Goal: Task Accomplishment & Management: Manage account settings

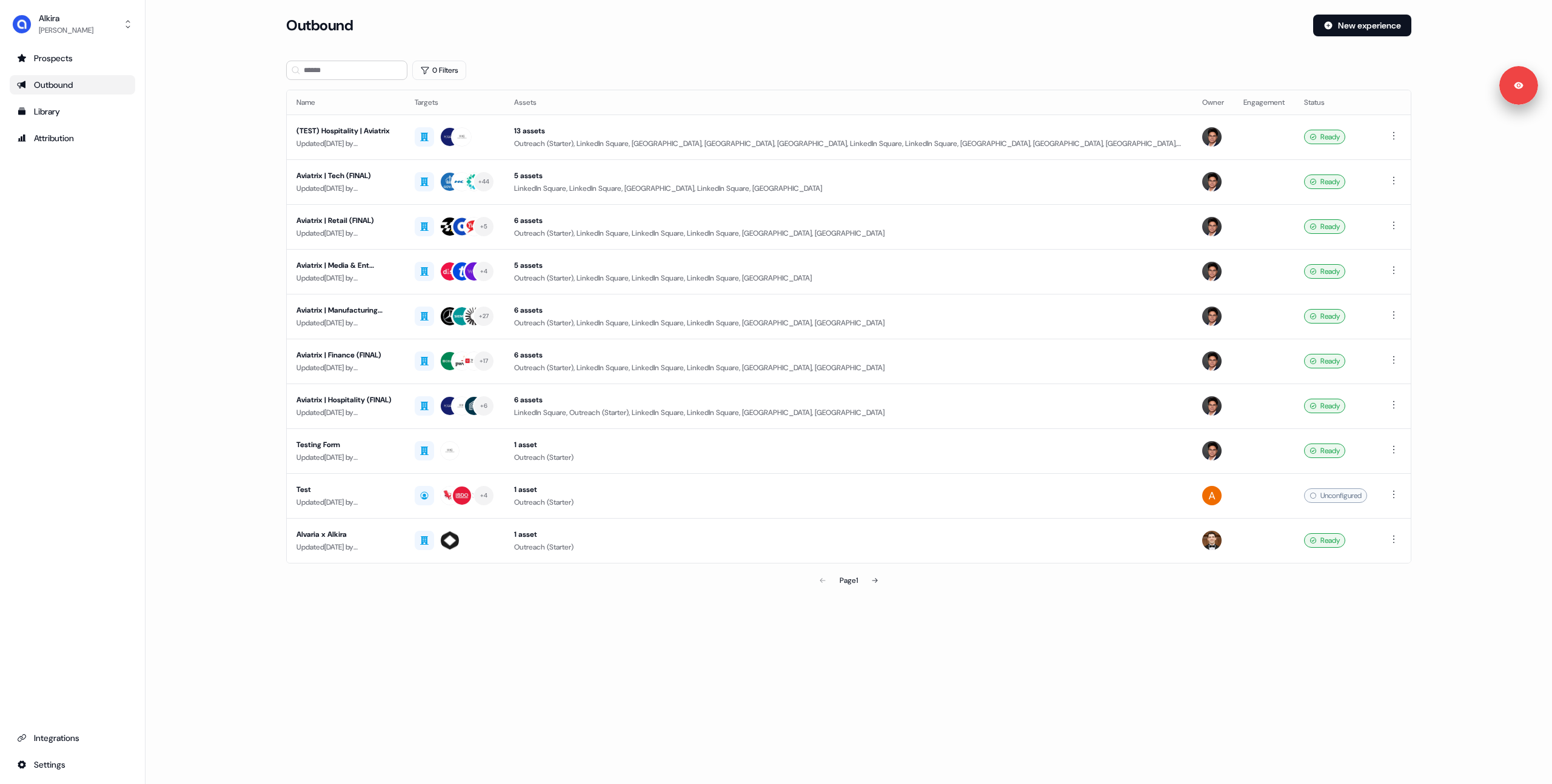
click at [268, 171] on section "Loading... Outbound New experience 0 Filters Name Targets Assets Owner Engageme…" at bounding box center [849, 321] width 1164 height 612
click at [219, 153] on main "Loading... Outbound New experience 0 Filters Name Targets Assets Owner Engageme…" at bounding box center [849, 321] width 1406 height 612
click at [231, 237] on main "Loading... Outbound New experience 0 Filters Name Targets Assets Owner Engageme…" at bounding box center [849, 321] width 1406 height 612
click at [242, 156] on main "Loading... Outbound New experience 0 Filters Name Targets Assets Owner Engageme…" at bounding box center [849, 321] width 1406 height 612
drag, startPoint x: 241, startPoint y: 166, endPoint x: 338, endPoint y: 151, distance: 98.2
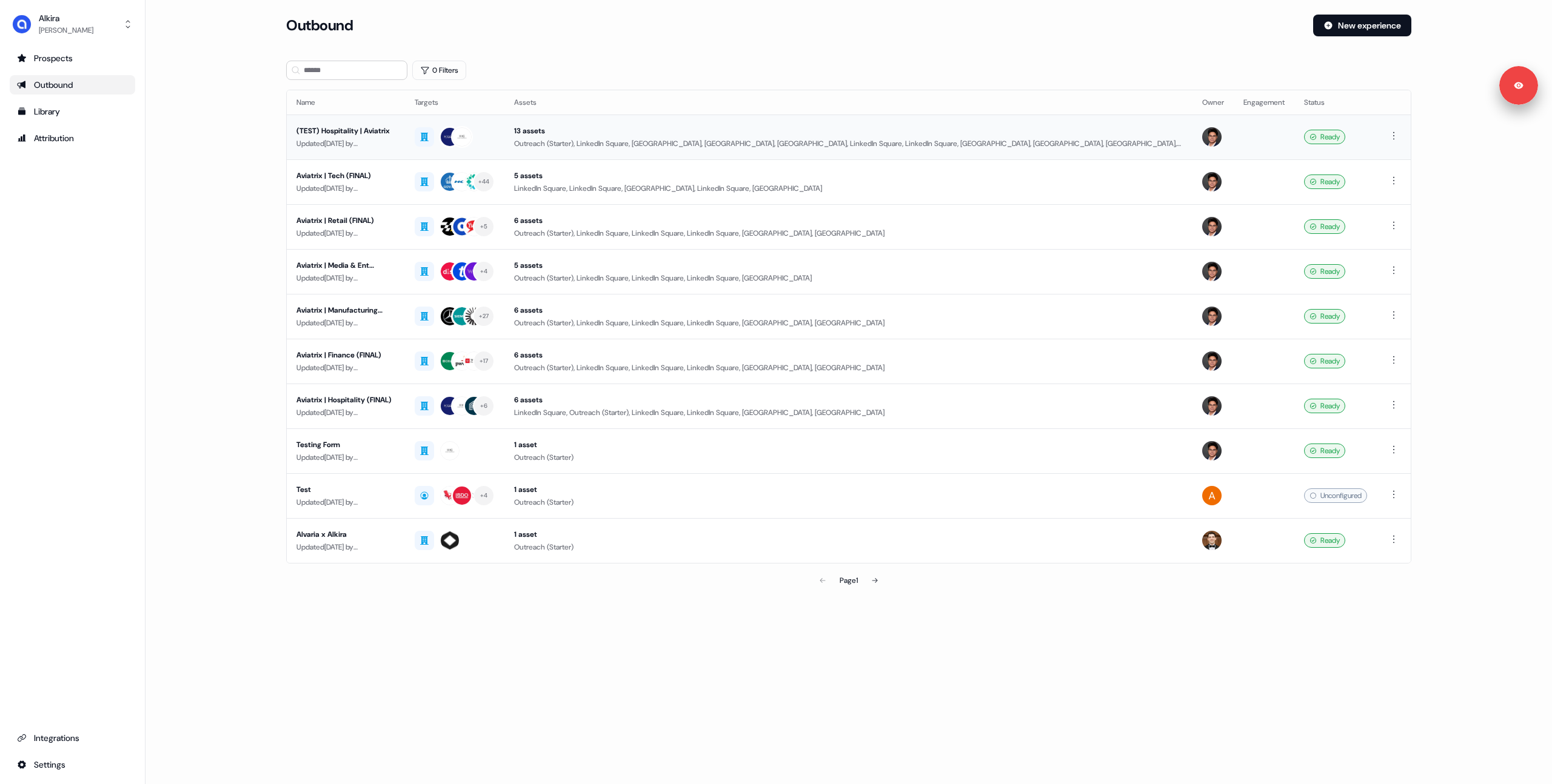
click at [241, 166] on main "Loading... Outbound New experience 0 Filters Name Targets Assets Owner Engageme…" at bounding box center [849, 321] width 1406 height 612
click at [352, 170] on div "Aviatrix | Tech (FINAL)" at bounding box center [346, 176] width 99 height 12
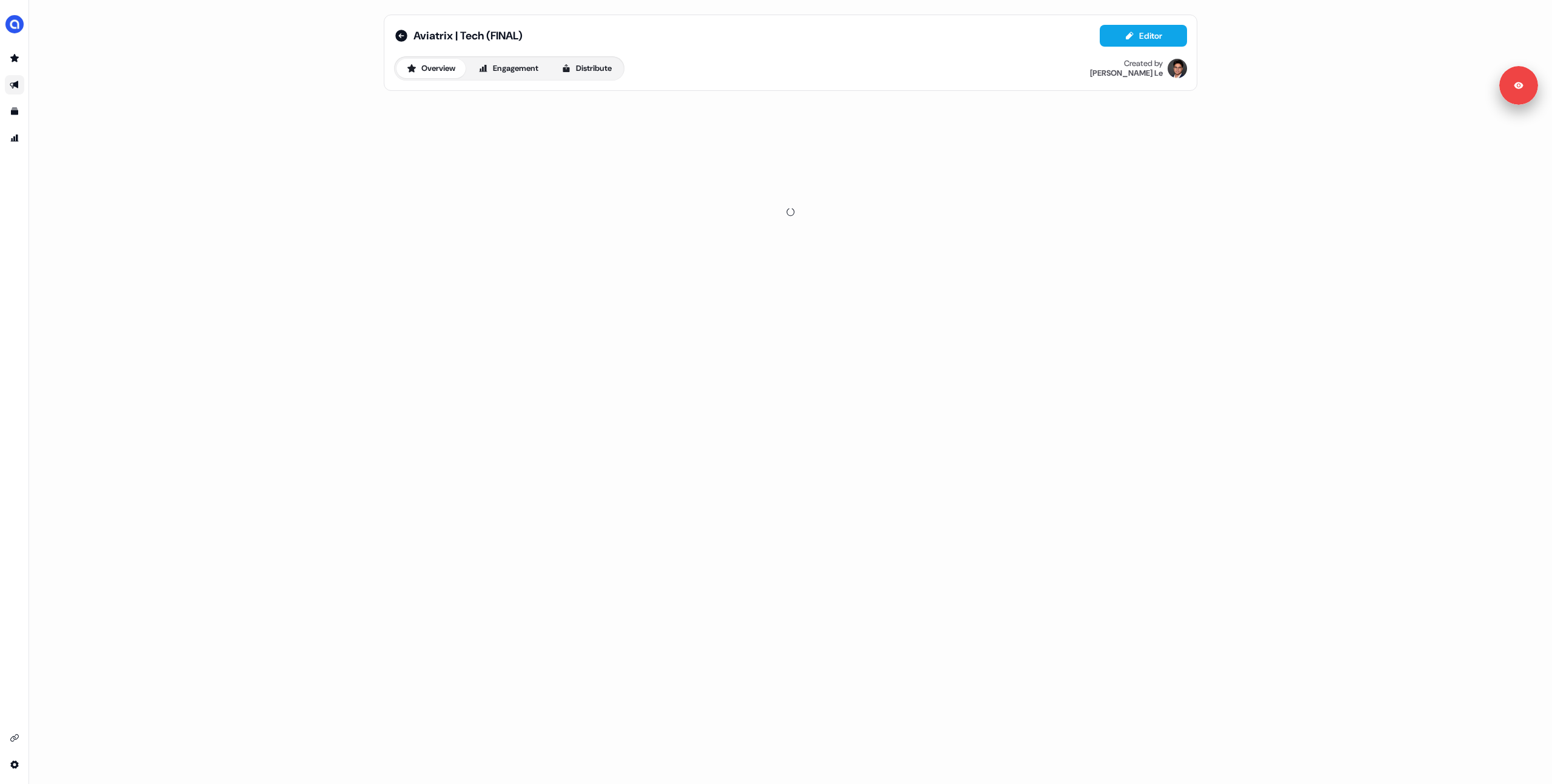
click at [285, 130] on div "Aviatrix | Tech (FINAL) Editor Overview Engagement Distribute Created by [PERSO…" at bounding box center [791, 392] width 1523 height 784
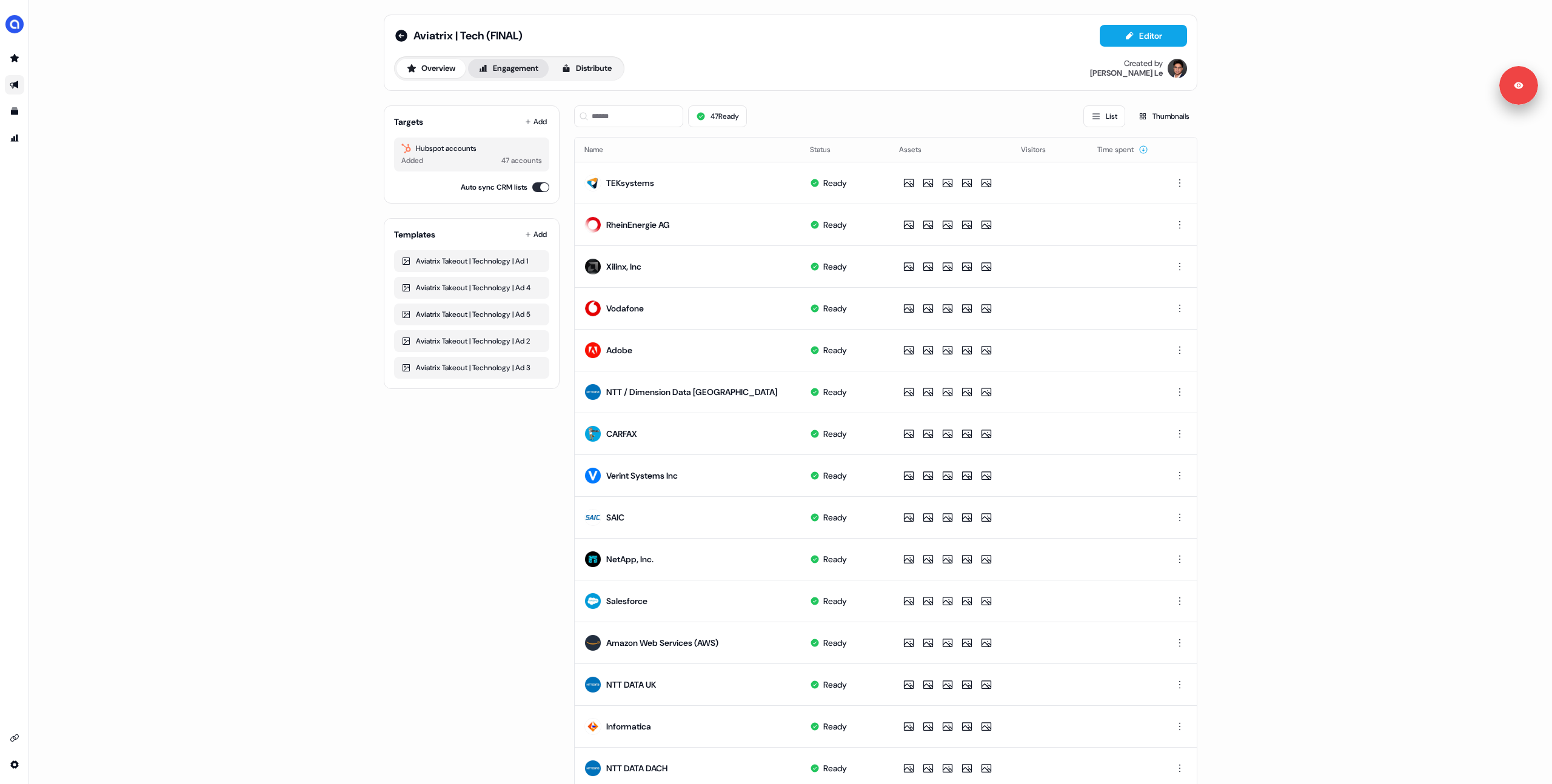
click at [517, 66] on button "Engagement" at bounding box center [508, 68] width 81 height 19
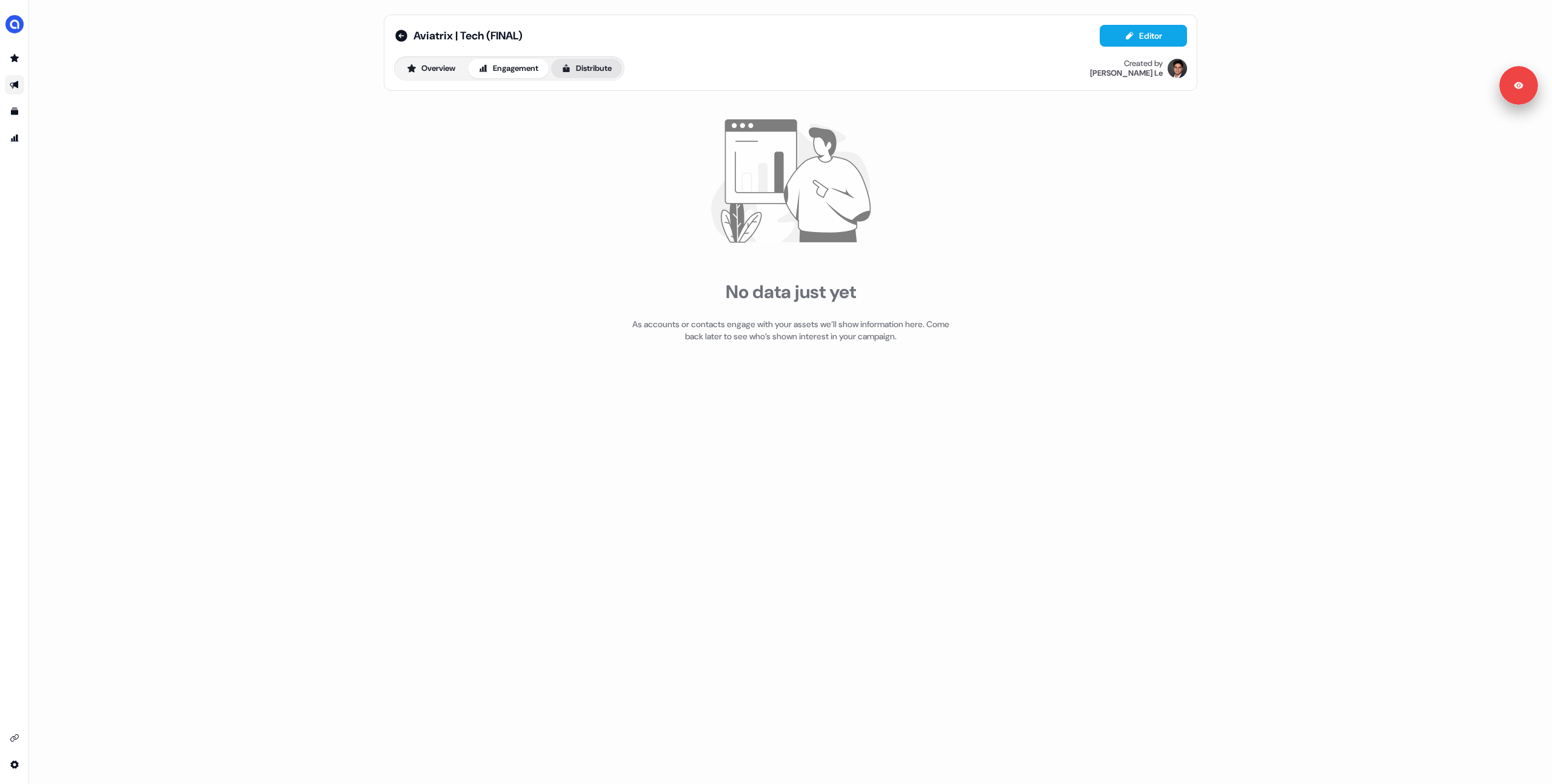
click at [596, 69] on button "Distribute" at bounding box center [586, 68] width 71 height 19
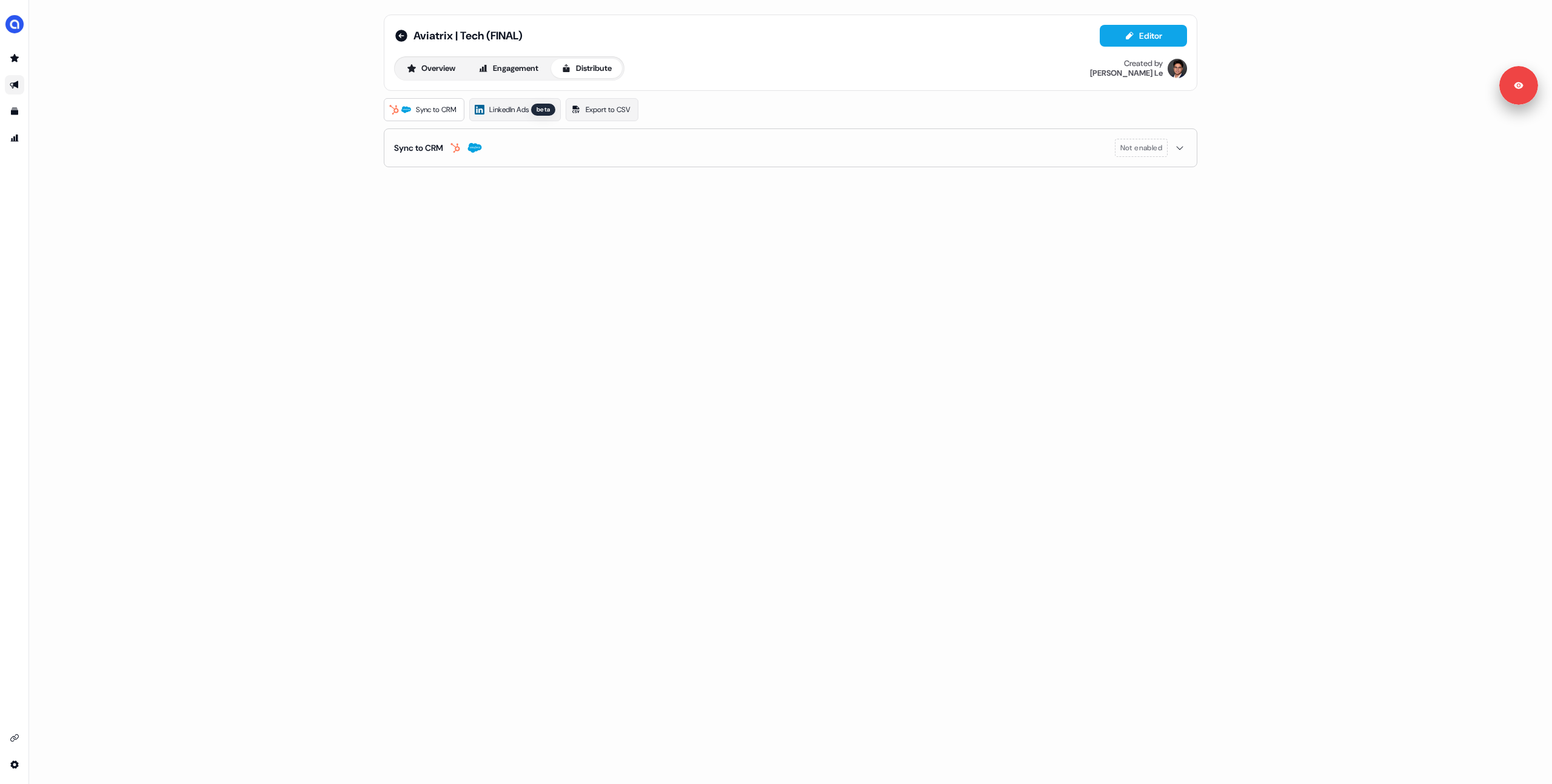
drag, startPoint x: 277, startPoint y: 217, endPoint x: 256, endPoint y: 215, distance: 21.1
click at [273, 217] on div "Aviatrix | Tech (FINAL) Editor Overview Engagement Distribute Created by Hugh L…" at bounding box center [791, 392] width 1523 height 784
click at [401, 35] on icon at bounding box center [401, 35] width 15 height 15
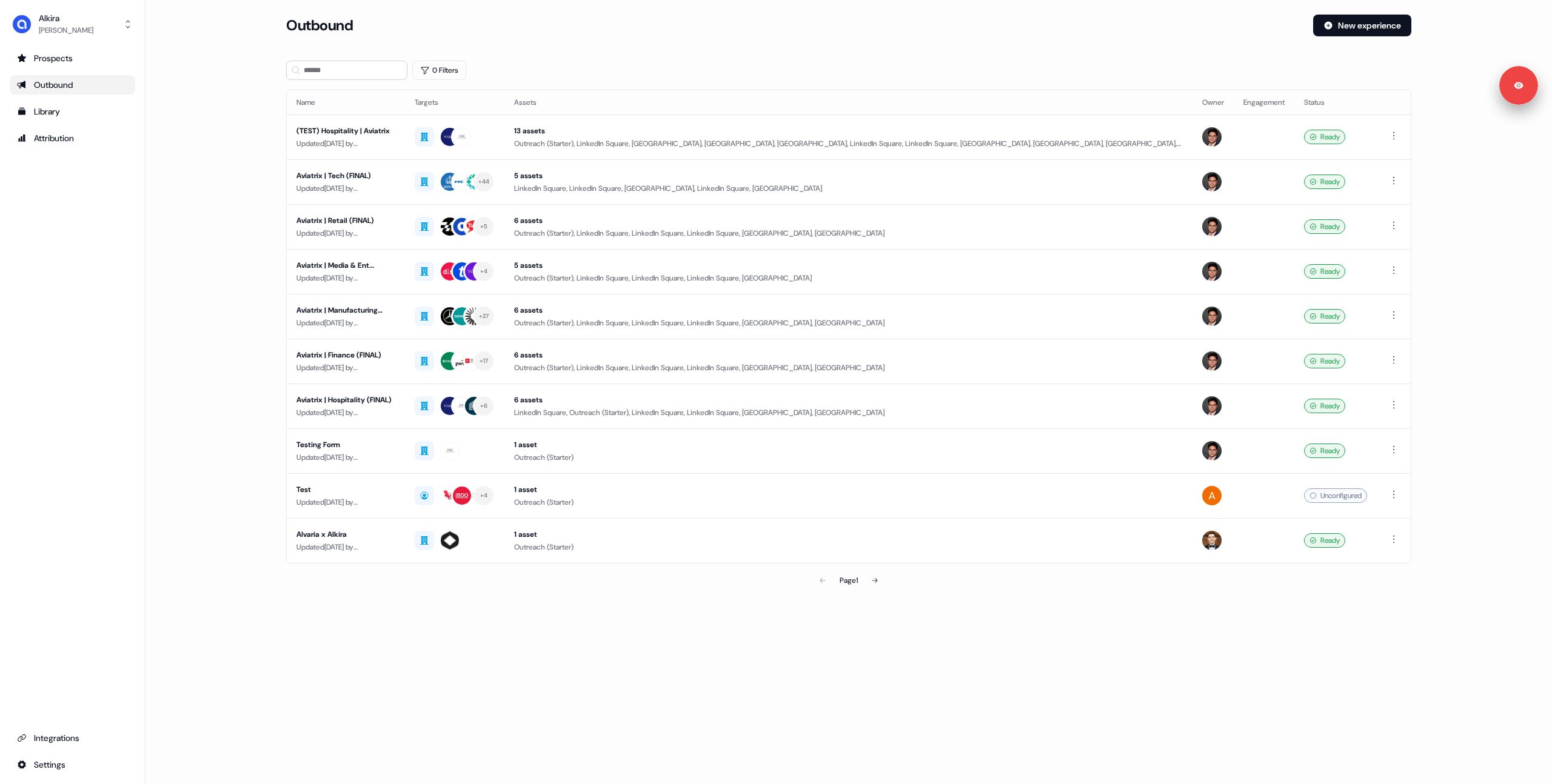
click at [236, 170] on main "Loading... Outbound New experience 0 Filters Name Targets Assets Owner Engageme…" at bounding box center [849, 321] width 1406 height 612
click at [223, 73] on main "Loading... Outbound New experience 0 Filters Name Targets Assets Owner Engageme…" at bounding box center [849, 321] width 1406 height 612
click at [224, 73] on main "Loading... Outbound New experience 0 Filters Name Targets Assets Owner Engageme…" at bounding box center [849, 321] width 1406 height 612
click at [214, 159] on main "Loading... Outbound New experience 0 Filters Name Targets Assets Owner Engageme…" at bounding box center [849, 321] width 1406 height 612
click at [231, 174] on main "Loading... Outbound New experience 0 Filters Name Targets Assets Owner Engageme…" at bounding box center [849, 321] width 1406 height 612
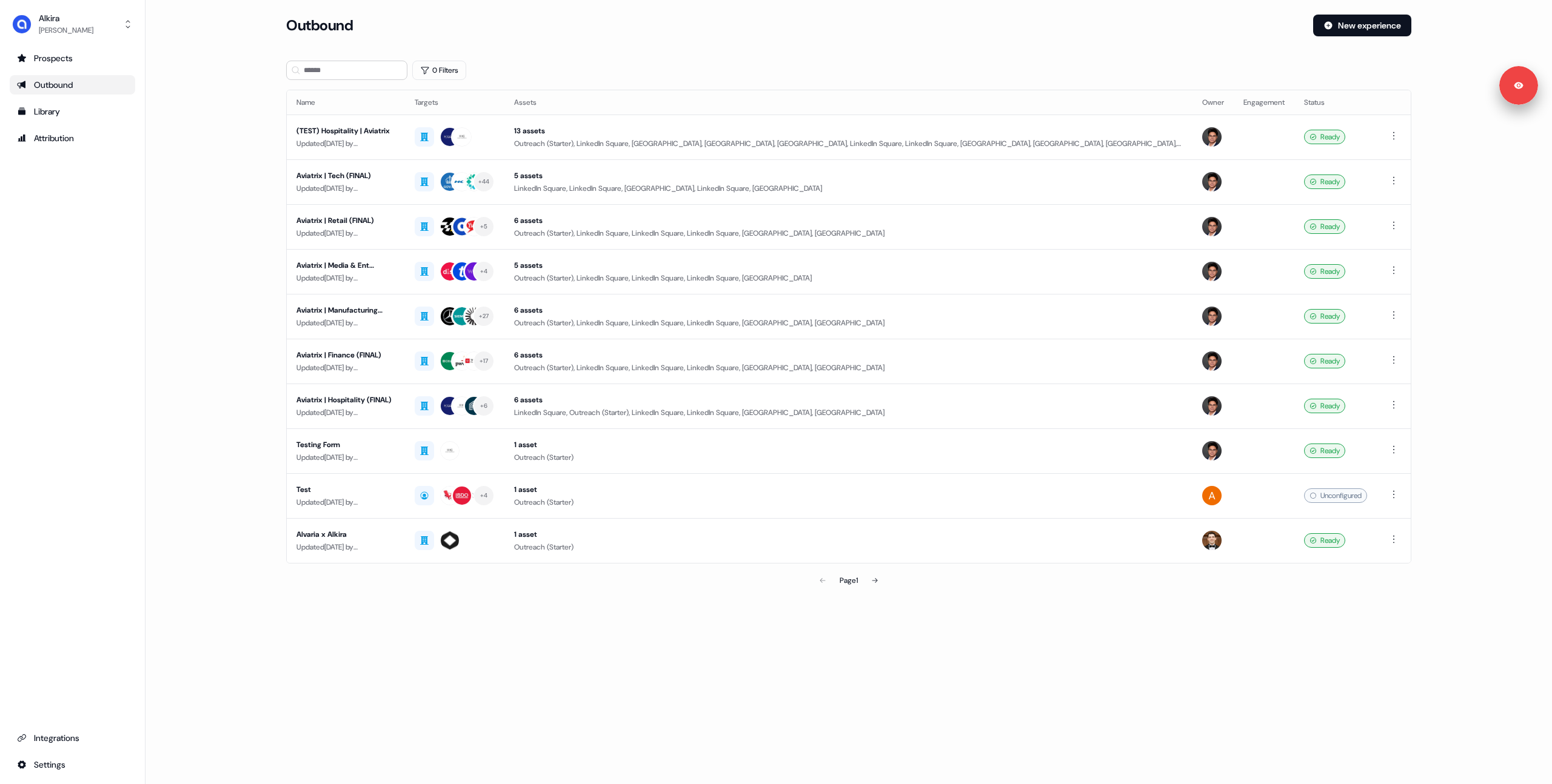
click at [235, 188] on main "Loading... Outbound New experience 0 Filters Name Targets Assets Owner Engageme…" at bounding box center [849, 321] width 1406 height 612
click at [599, 177] on div "5 assets" at bounding box center [848, 176] width 669 height 12
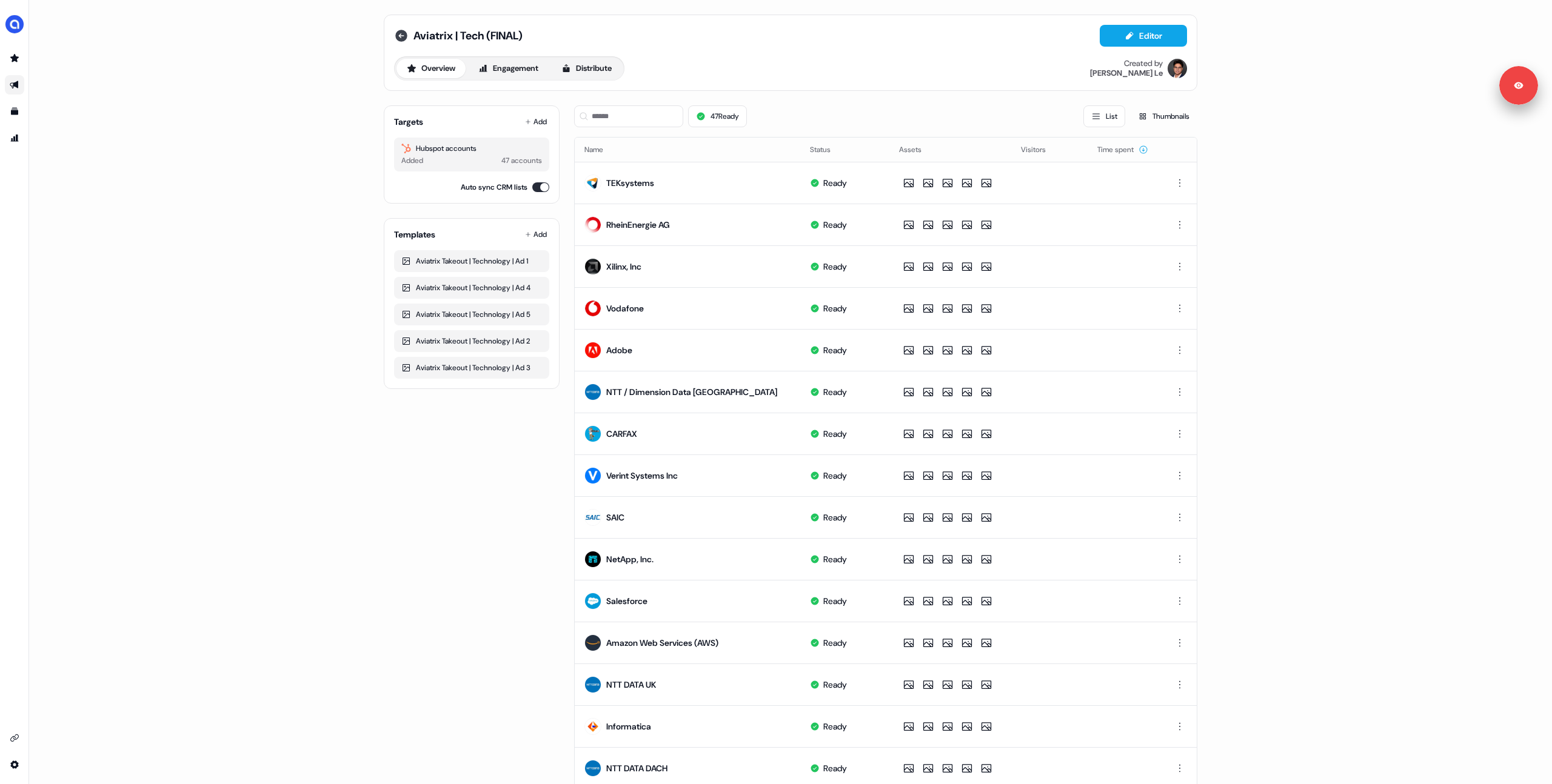
click at [398, 39] on icon at bounding box center [401, 36] width 12 height 12
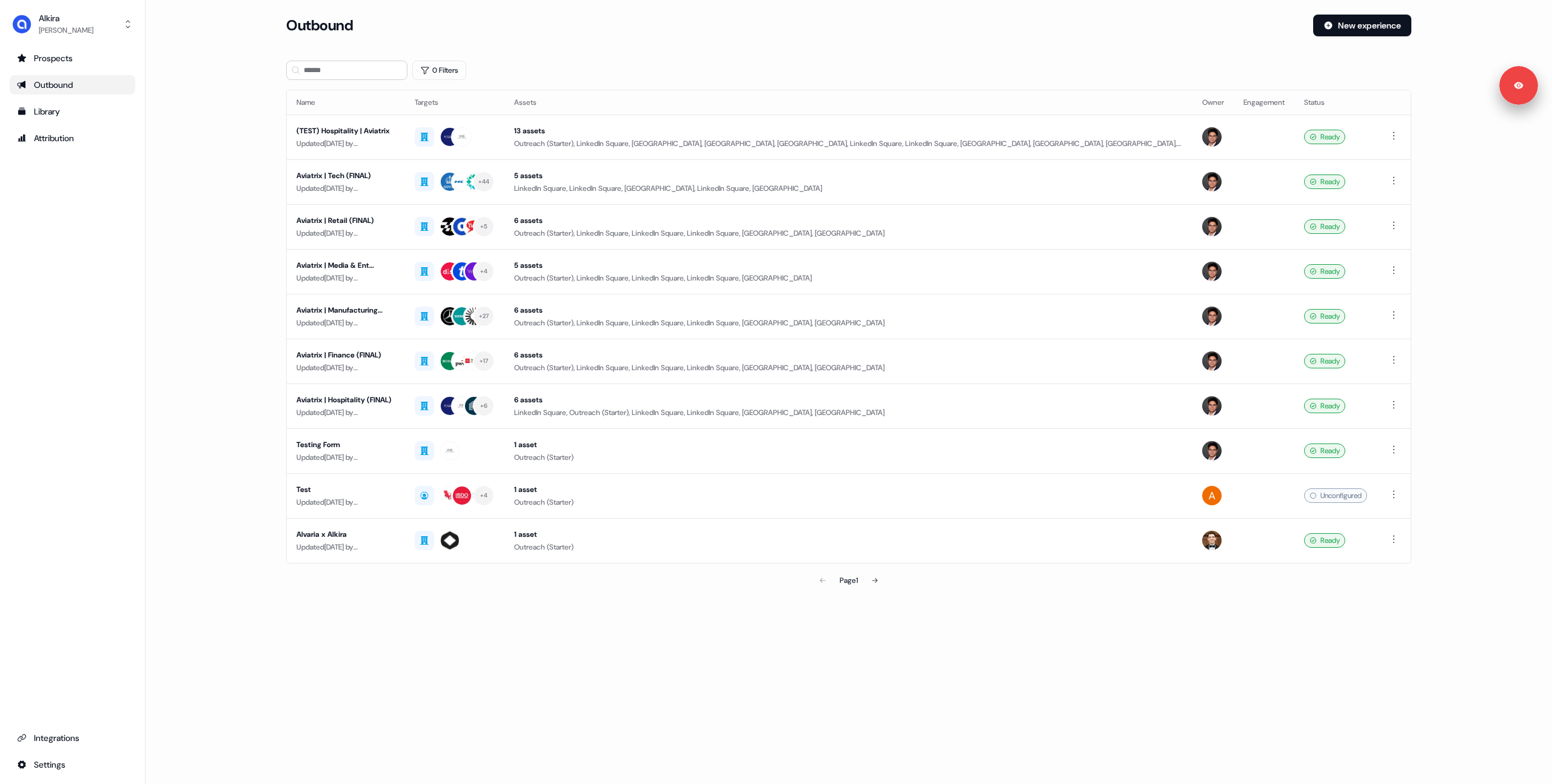
click at [768, 56] on section "Loading... Outbound New experience 0 Filters Name Targets Assets Owner Engageme…" at bounding box center [849, 321] width 1164 height 612
click at [222, 204] on main "Loading... Outbound New experience 0 Filters Name Targets Assets Owner Engageme…" at bounding box center [849, 321] width 1406 height 612
click at [448, 616] on section "Loading... Outbound New experience 0 Filters Name Targets Assets Owner Engageme…" at bounding box center [849, 321] width 1164 height 612
click at [436, 593] on section "Loading... Outbound New experience 0 Filters Name Targets Assets Owner Engageme…" at bounding box center [849, 321] width 1164 height 612
click at [231, 209] on main "Loading... Outbound New experience 0 Filters Name Targets Assets Owner Engageme…" at bounding box center [849, 321] width 1406 height 612
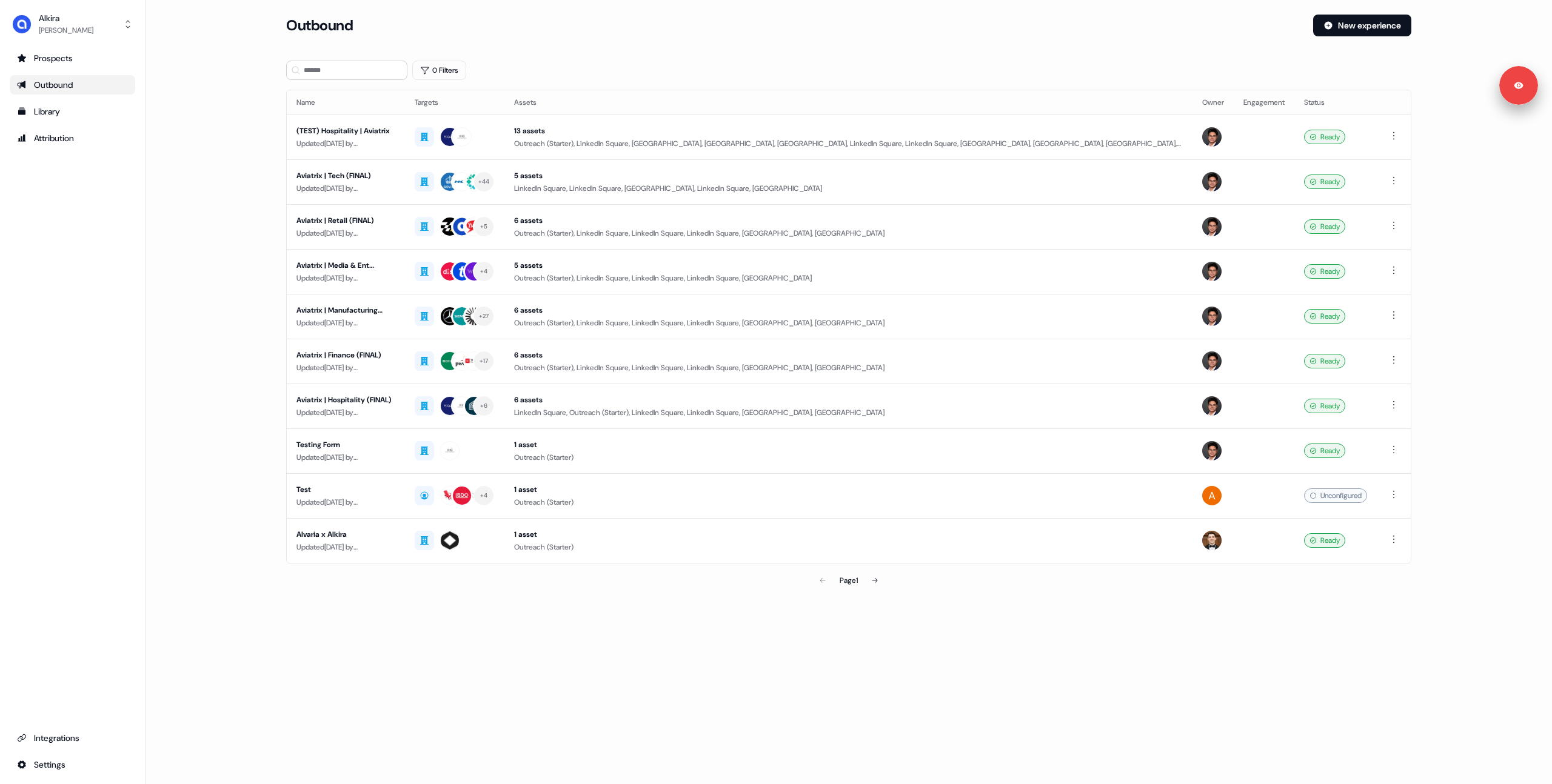
click at [218, 203] on main "Loading... Outbound New experience 0 Filters Name Targets Assets Owner Engageme…" at bounding box center [849, 321] width 1406 height 612
click at [733, 25] on div "Outbound" at bounding box center [795, 25] width 1017 height 22
drag, startPoint x: 268, startPoint y: 142, endPoint x: 260, endPoint y: 75, distance: 67.5
click at [268, 142] on section "Loading... Outbound New experience 0 Filters Name Targets Assets Owner Engageme…" at bounding box center [849, 321] width 1164 height 612
click at [737, 22] on div "Outbound" at bounding box center [795, 25] width 1017 height 22
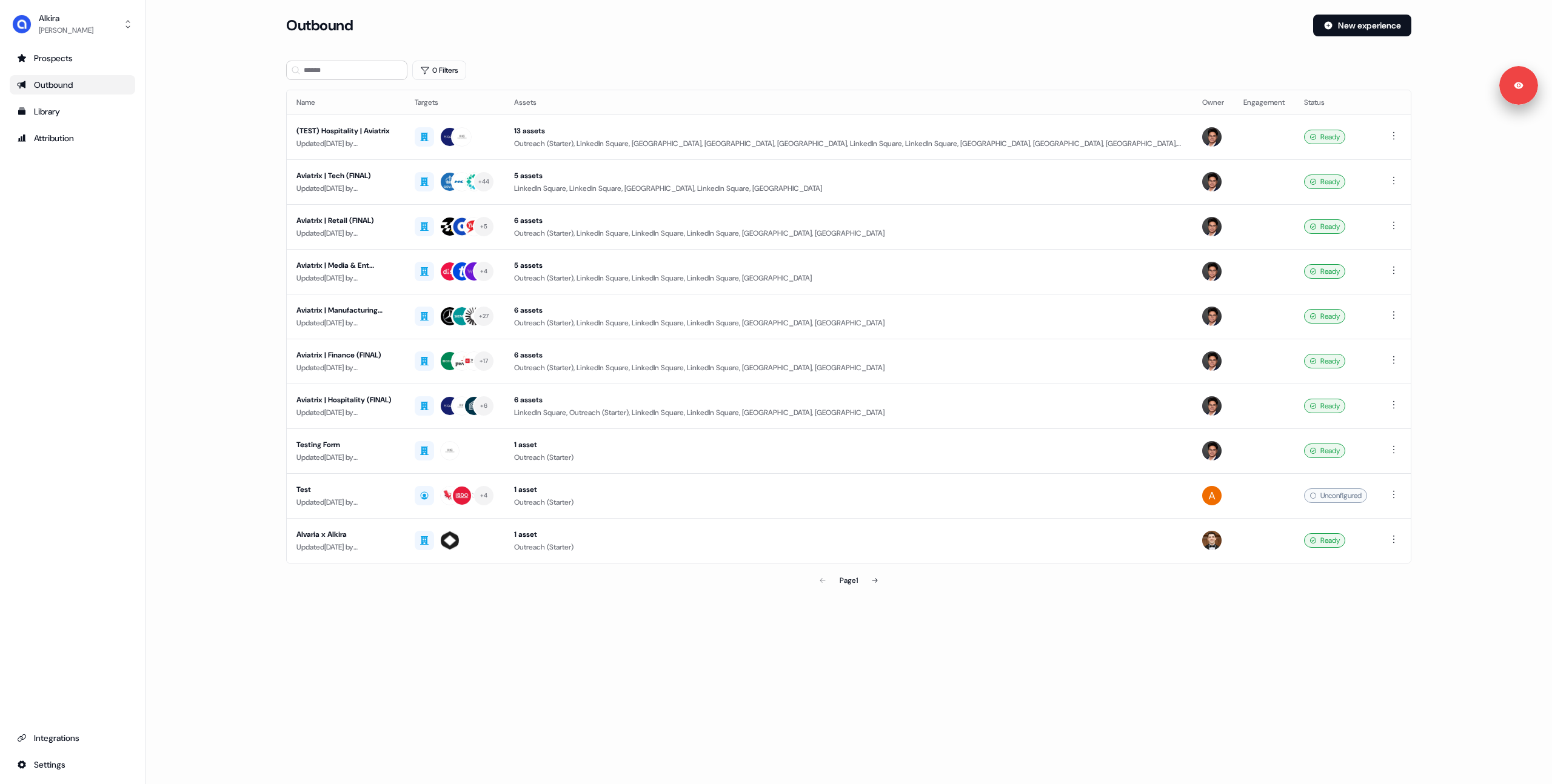
click at [751, 25] on div "Outbound" at bounding box center [795, 25] width 1017 height 22
drag, startPoint x: 234, startPoint y: 105, endPoint x: 262, endPoint y: 80, distance: 37.5
click at [234, 106] on main "Loading... Outbound New experience 0 Filters Name Targets Assets Owner Engageme…" at bounding box center [849, 321] width 1406 height 612
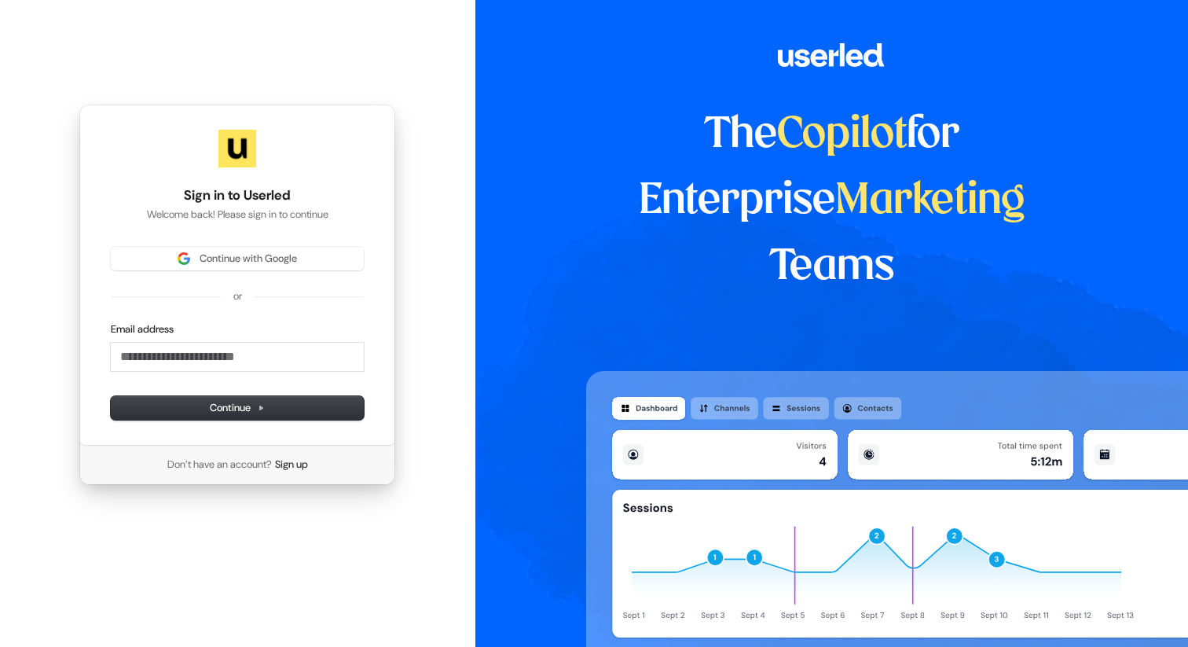
click at [439, 223] on div "Sign in to Userled Welcome back! Please sign in to continue Continue with Googl…" at bounding box center [237, 294] width 475 height 589
click at [224, 257] on span "Continue with Google" at bounding box center [248, 258] width 97 height 14
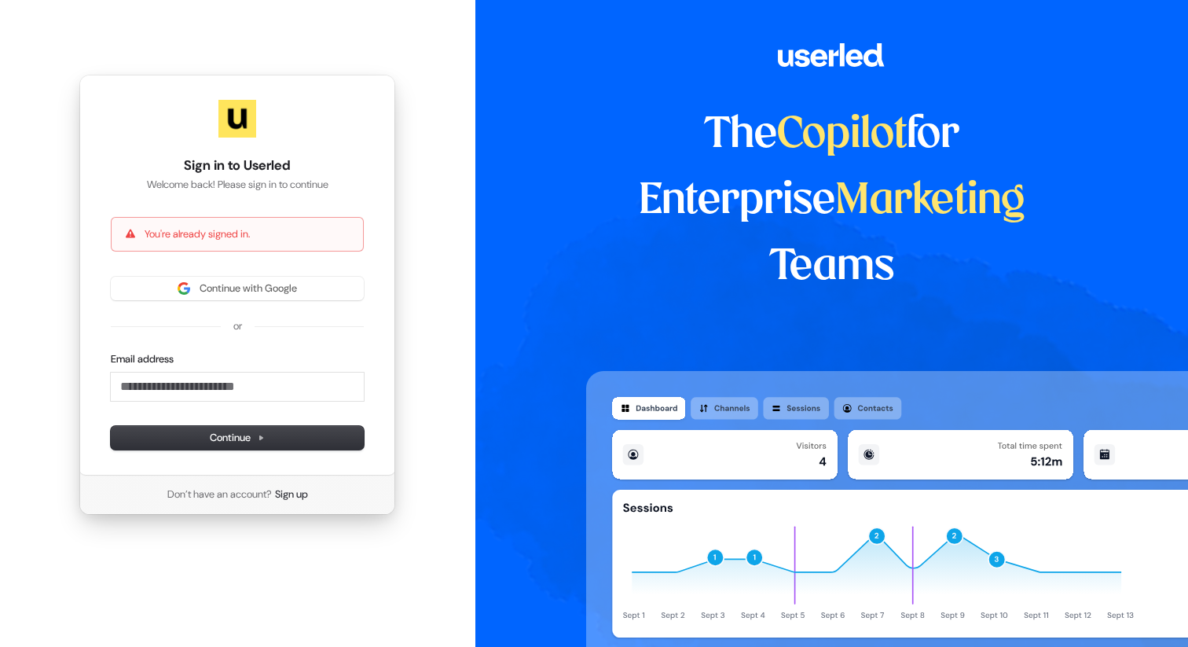
click at [535, 197] on div "The Copilot for Enterprise Marketing Teams" at bounding box center [831, 323] width 713 height 647
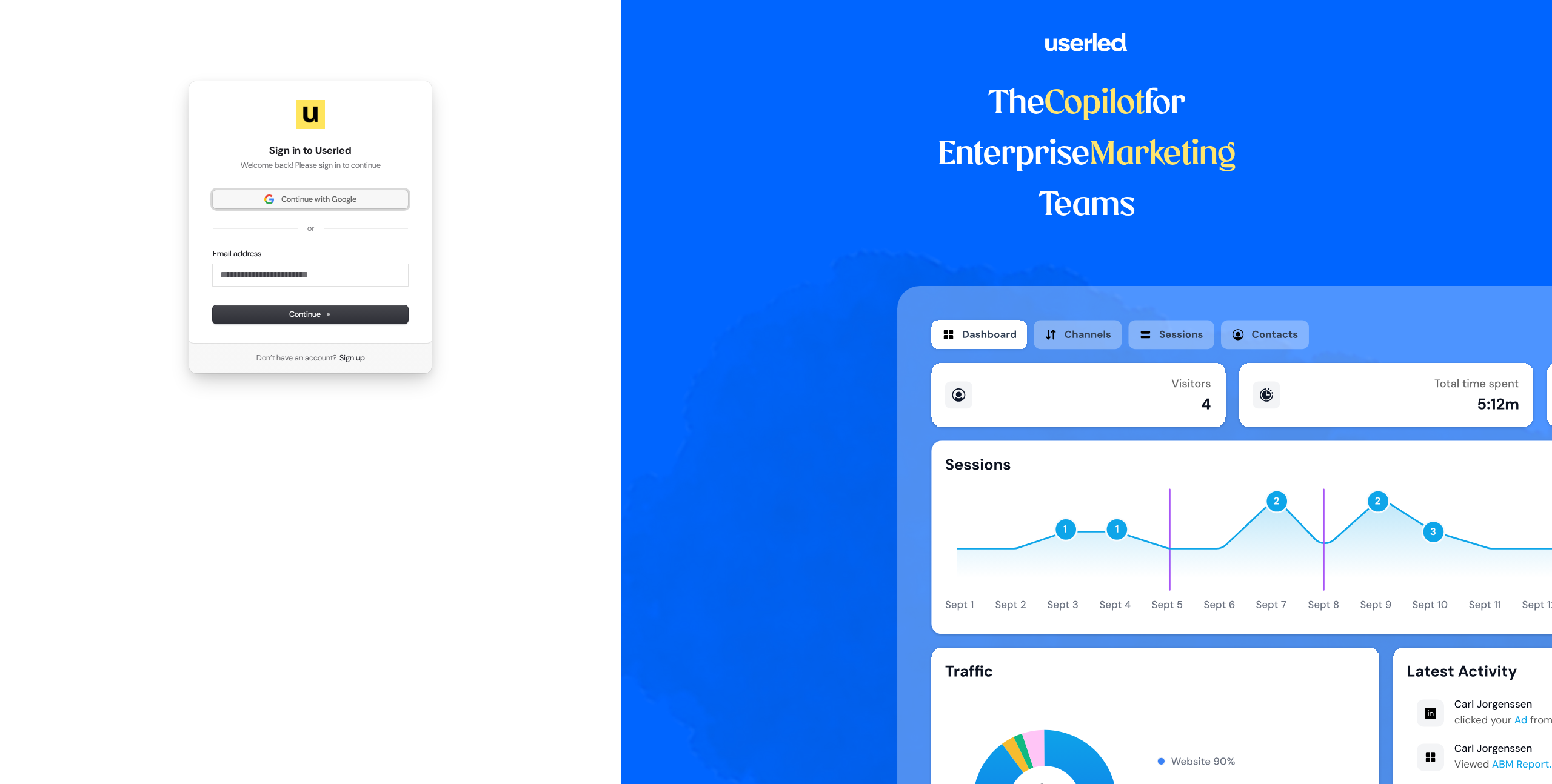
click at [297, 202] on span "Continue with Google" at bounding box center [319, 199] width 75 height 11
